Goal: Task Accomplishment & Management: Complete application form

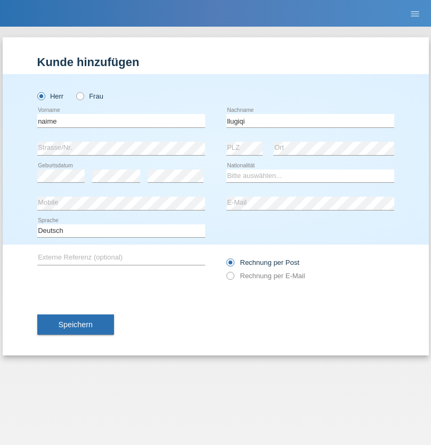
type input "llugiqi"
select select "CH"
radio input "true"
click at [121, 121] on input "text" at bounding box center [121, 120] width 168 height 13
type input "Shaban"
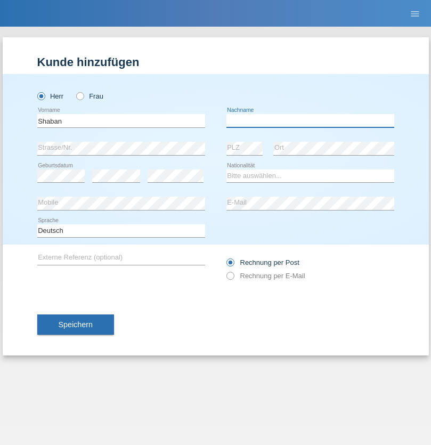
click at [310, 121] on input "text" at bounding box center [311, 120] width 168 height 13
type input "llugiqi"
select select "CH"
radio input "true"
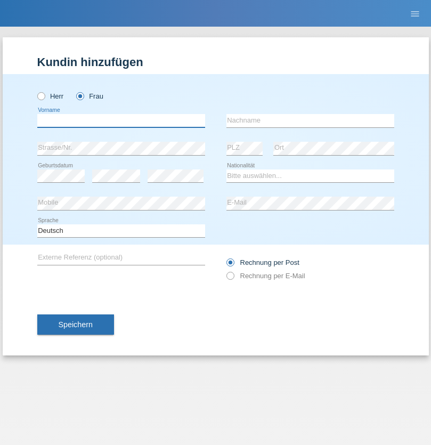
click at [121, 121] on input "text" at bounding box center [121, 120] width 168 height 13
type input "Yasin"
click at [310, 121] on input "text" at bounding box center [311, 120] width 168 height 13
type input "Kilic"
select select "TR"
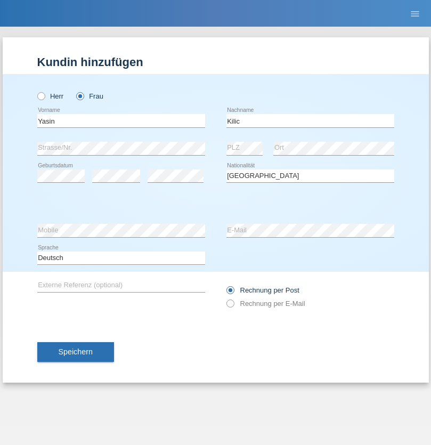
select select "C"
select select "01"
select select "11"
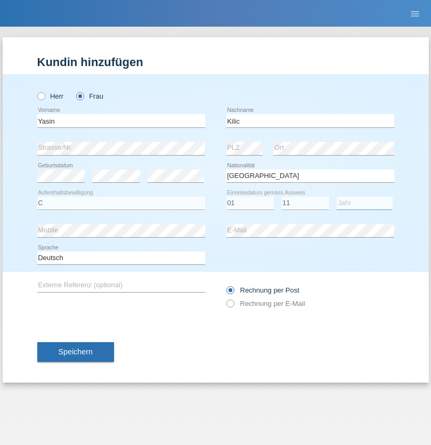
select select "2021"
select select "en"
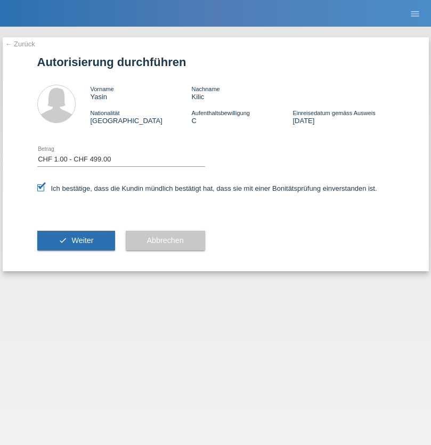
select select "1"
click at [76, 241] on span "Weiter" at bounding box center [82, 240] width 22 height 9
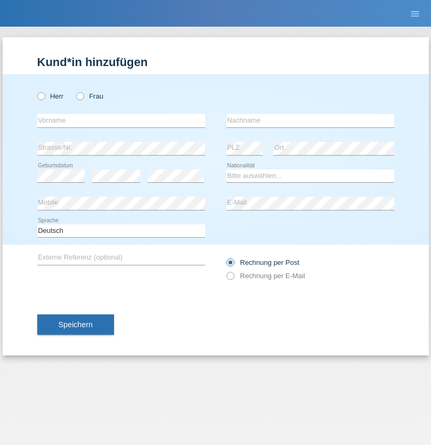
radio input "true"
click at [121, 121] on input "text" at bounding box center [121, 120] width 168 height 13
type input "Silvia"
click at [310, 121] on input "text" at bounding box center [311, 120] width 168 height 13
type input "Patera"
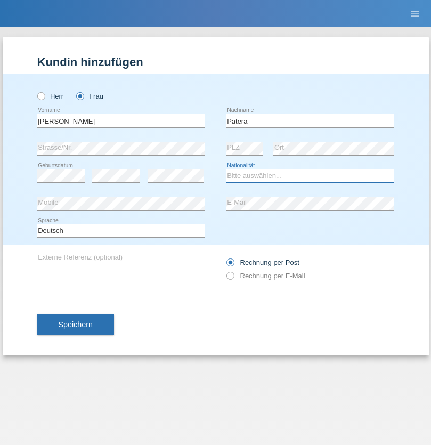
select select "CH"
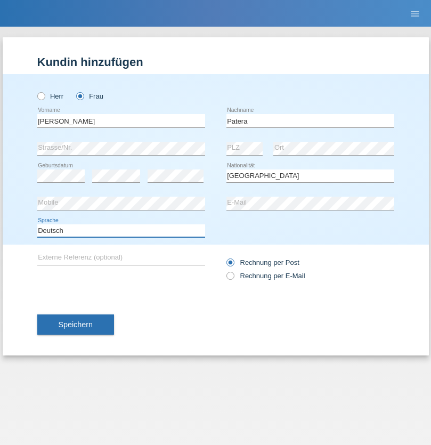
select select "en"
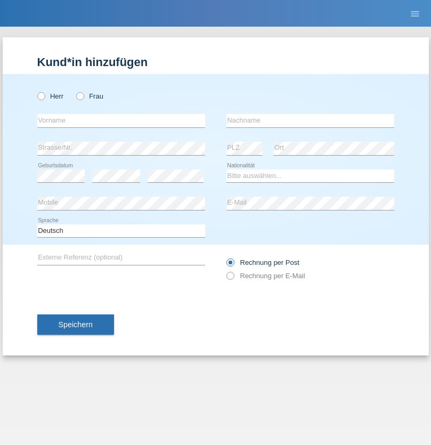
radio input "true"
click at [121, 121] on input "text" at bounding box center [121, 120] width 168 height 13
type input "Champing"
click at [310, 121] on input "text" at bounding box center [311, 120] width 168 height 13
type input "Malonga"
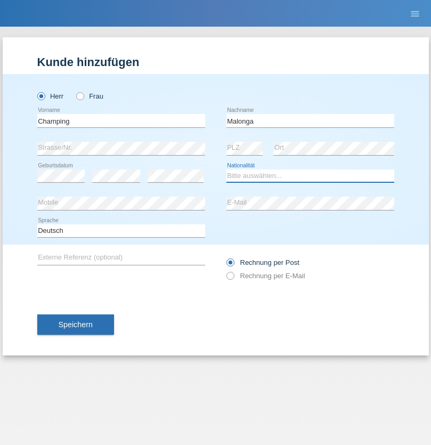
select select "CH"
radio input "true"
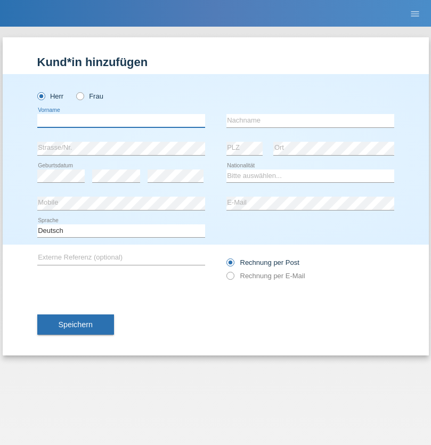
click at [121, 121] on input "text" at bounding box center [121, 120] width 168 height 13
type input "Djordjevic"
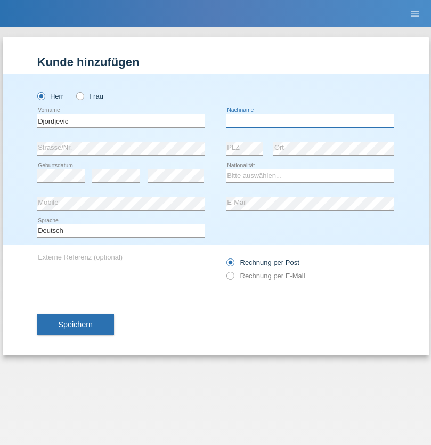
click at [310, 121] on input "text" at bounding box center [311, 120] width 168 height 13
type input "Radosav"
select select "RS"
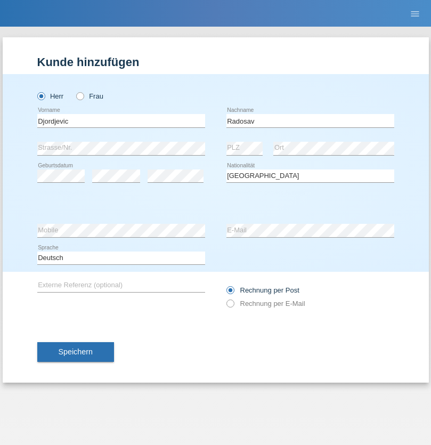
select select "C"
select select "10"
select select "03"
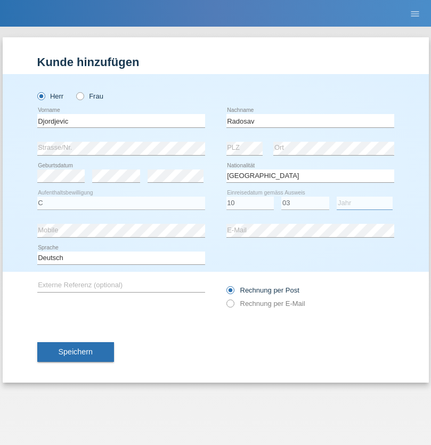
select select "1989"
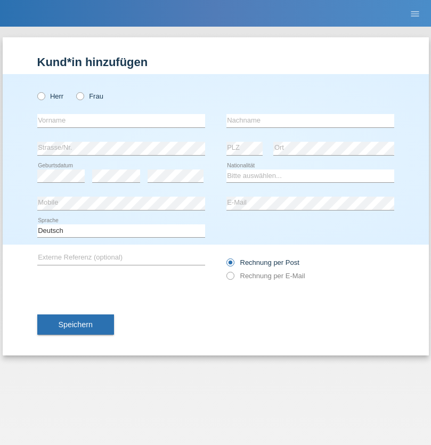
radio input "true"
click at [121, 121] on input "text" at bounding box center [121, 120] width 168 height 13
type input "[PERSON_NAME]"
click at [310, 121] on input "text" at bounding box center [311, 120] width 168 height 13
type input "Sakhi"
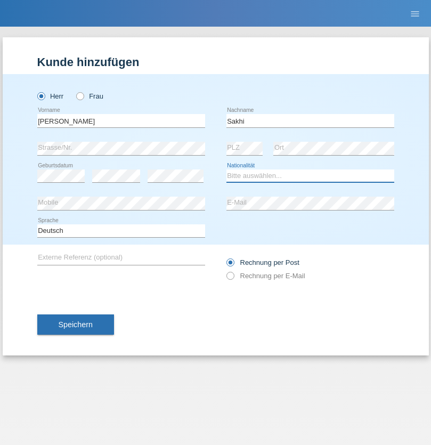
select select "IT"
select select "C"
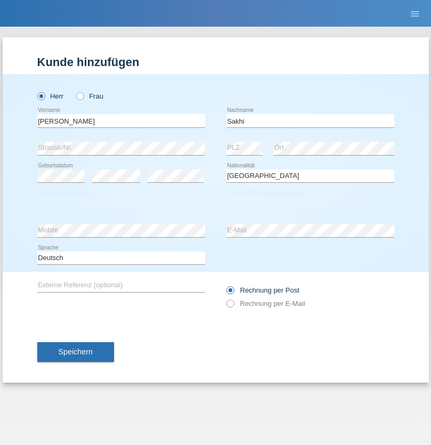
select select "24"
select select "10"
select select "2021"
